Goal: Answer question/provide support: Share knowledge or assist other users

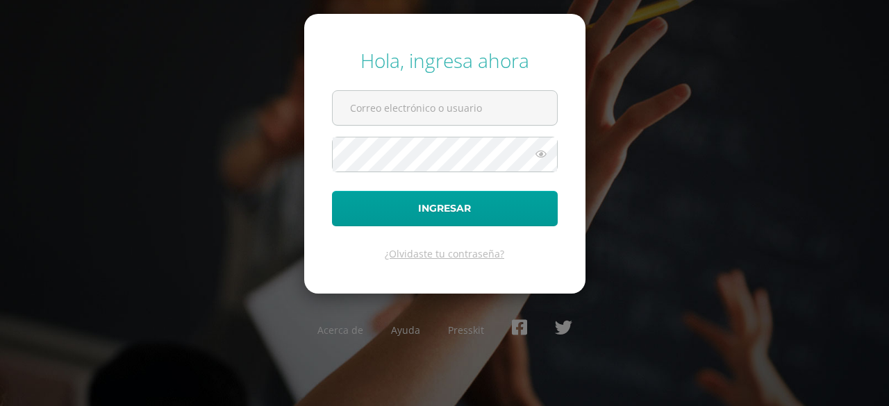
type input "jcajas@donbosco.edu.gt"
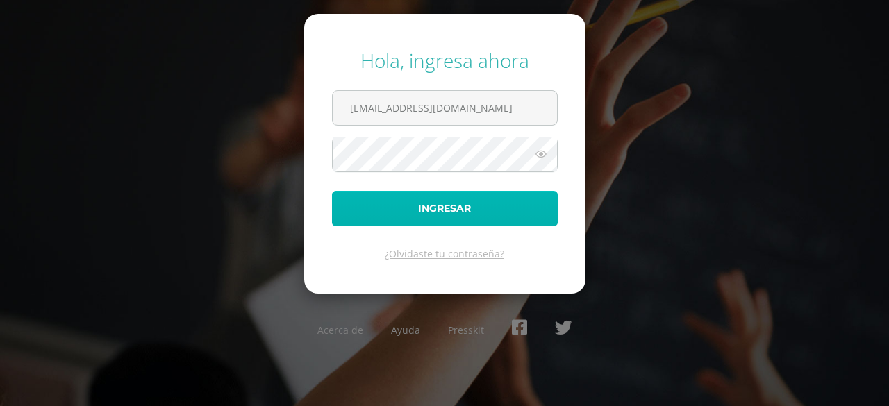
click at [450, 208] on button "Ingresar" at bounding box center [445, 208] width 226 height 35
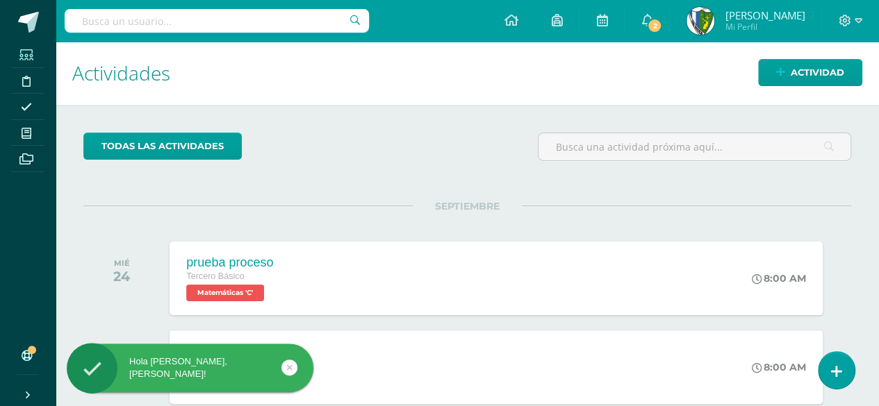
click at [26, 53] on icon at bounding box center [26, 54] width 14 height 11
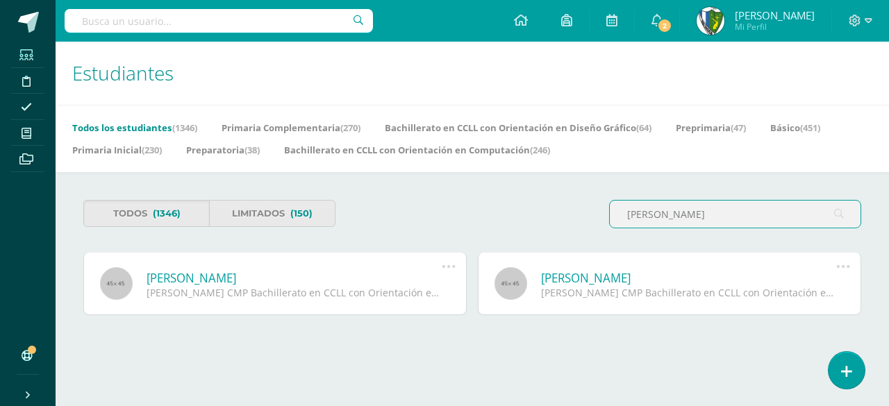
click at [678, 215] on input "jose daniel cardona" at bounding box center [735, 214] width 251 height 27
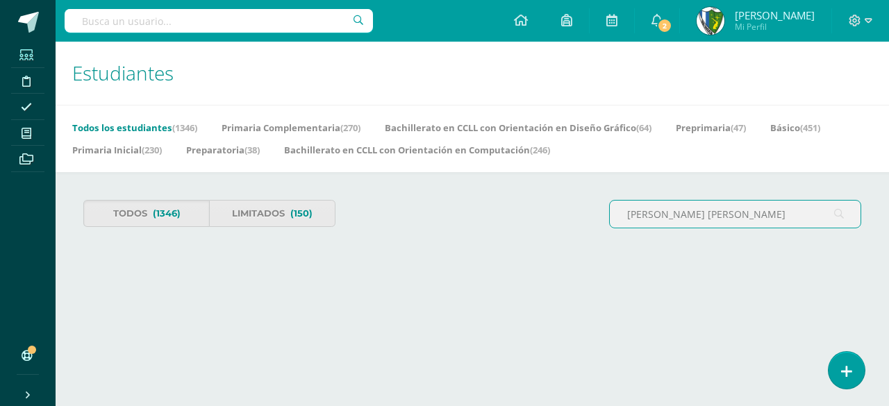
type input "jose daniel bernard cardona"
drag, startPoint x: 770, startPoint y: 212, endPoint x: 572, endPoint y: 213, distance: 198.0
click at [572, 213] on div "Todos (1346) Limitados (150) jose daniel bernard cardona" at bounding box center [472, 220] width 789 height 40
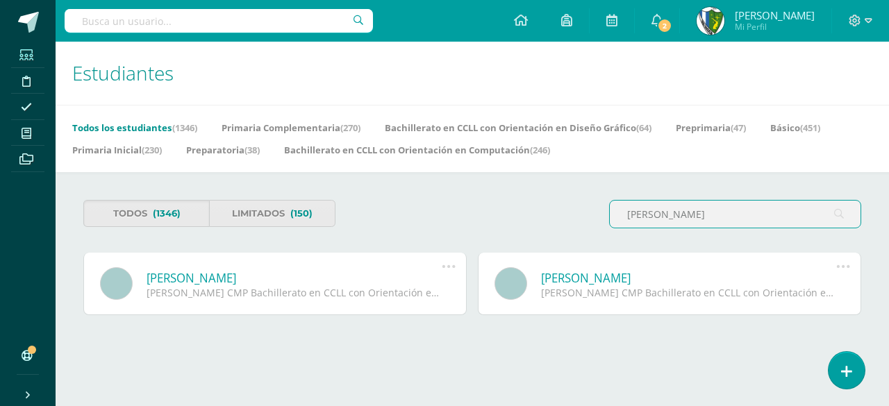
type input "santiago fernando lopez"
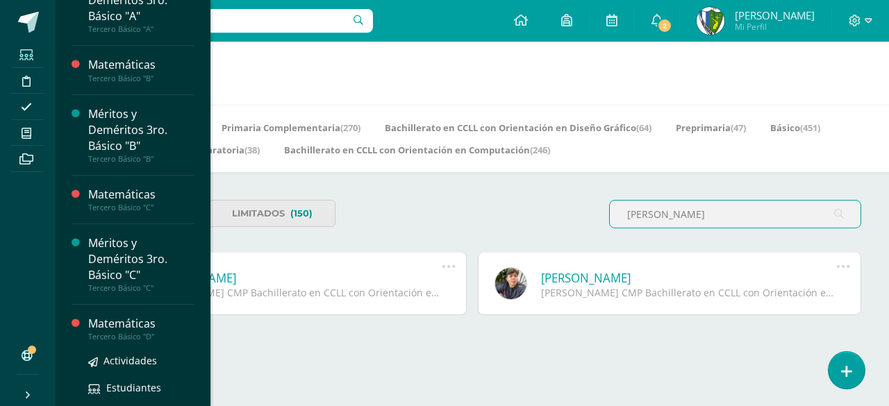
scroll to position [208, 0]
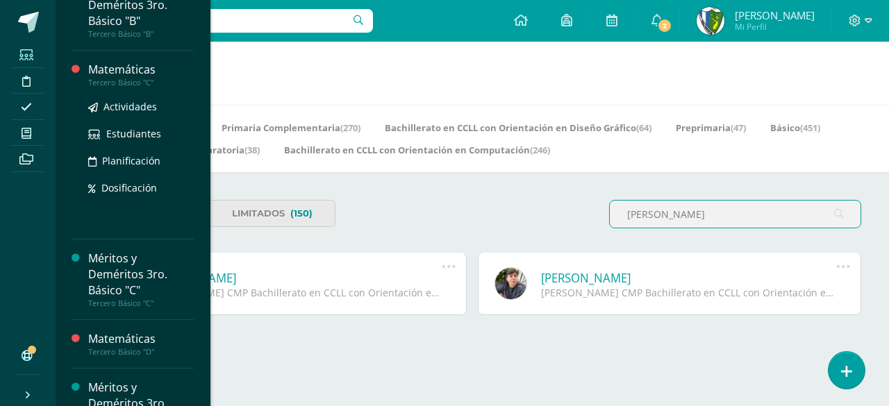
click at [126, 75] on div "Matemáticas" at bounding box center [141, 70] width 106 height 16
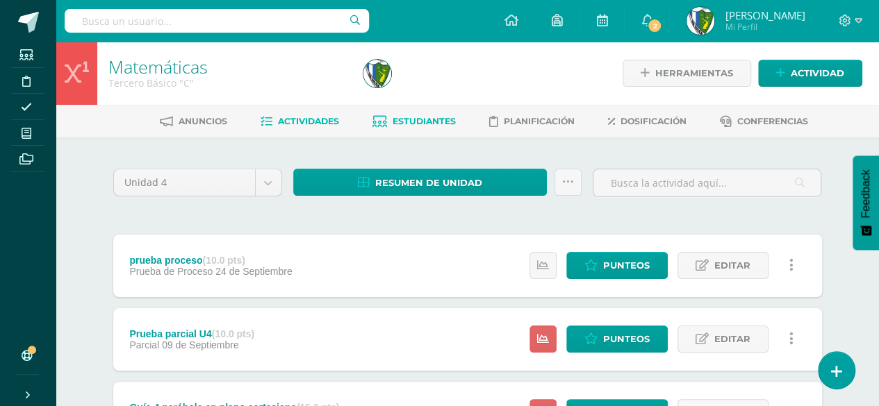
click at [421, 115] on link "Estudiantes" at bounding box center [413, 121] width 83 height 22
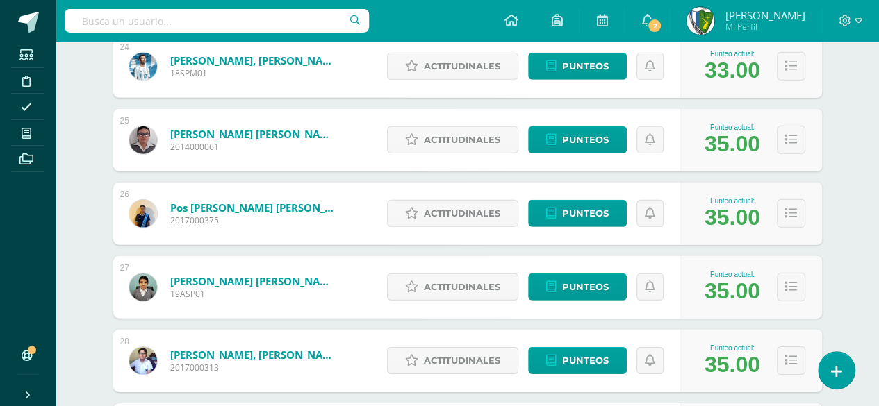
scroll to position [1930, 0]
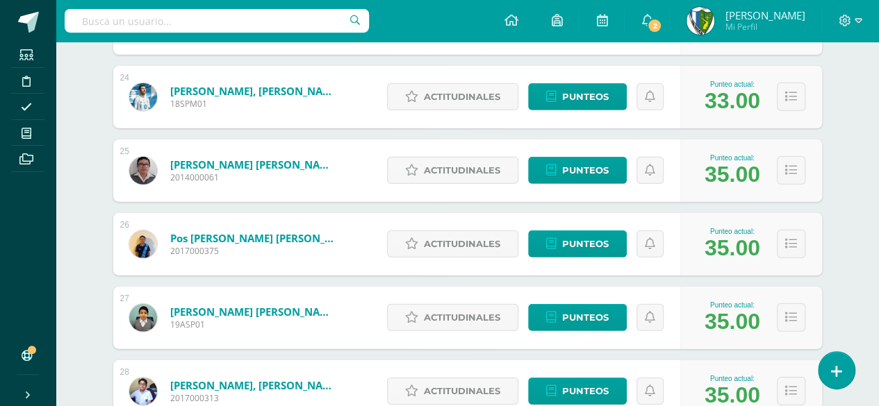
click at [142, 92] on img at bounding box center [143, 97] width 28 height 28
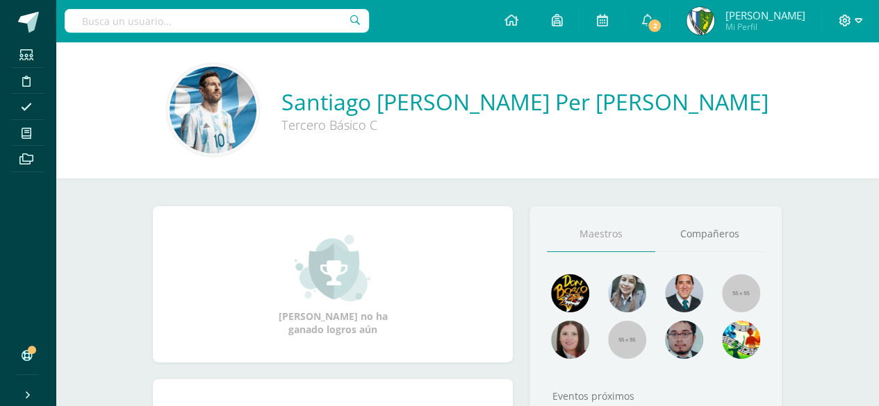
click at [856, 19] on icon at bounding box center [858, 20] width 8 height 5
click at [832, 88] on span "Cerrar sesión" at bounding box center [814, 94] width 63 height 13
